Goal: Find specific page/section

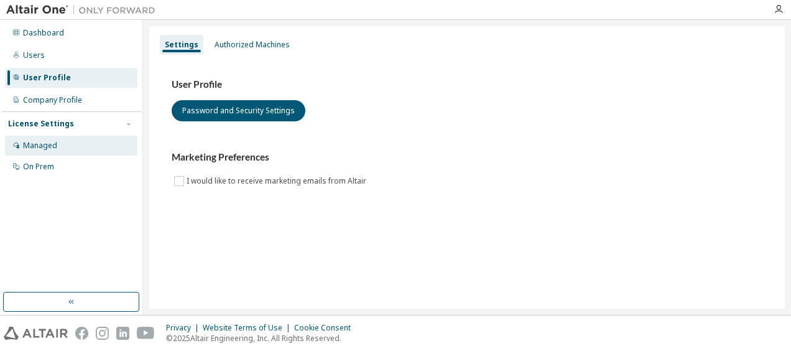
click at [68, 142] on div "Managed" at bounding box center [71, 146] width 133 height 20
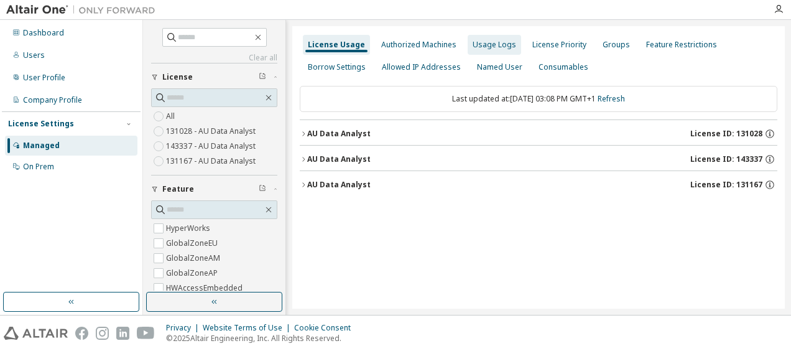
click at [496, 42] on div "Usage Logs" at bounding box center [495, 45] width 44 height 10
